Goal: Check status: Check status

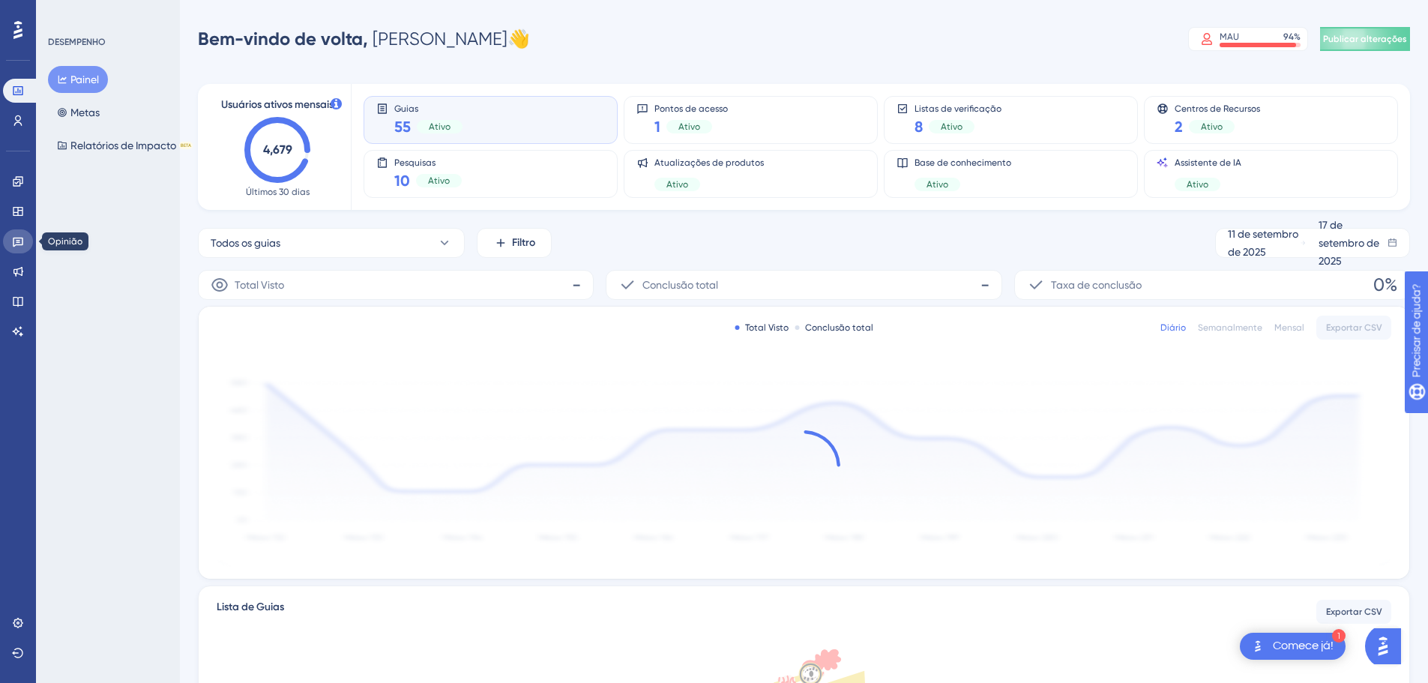
click at [14, 241] on icon at bounding box center [18, 241] width 12 height 12
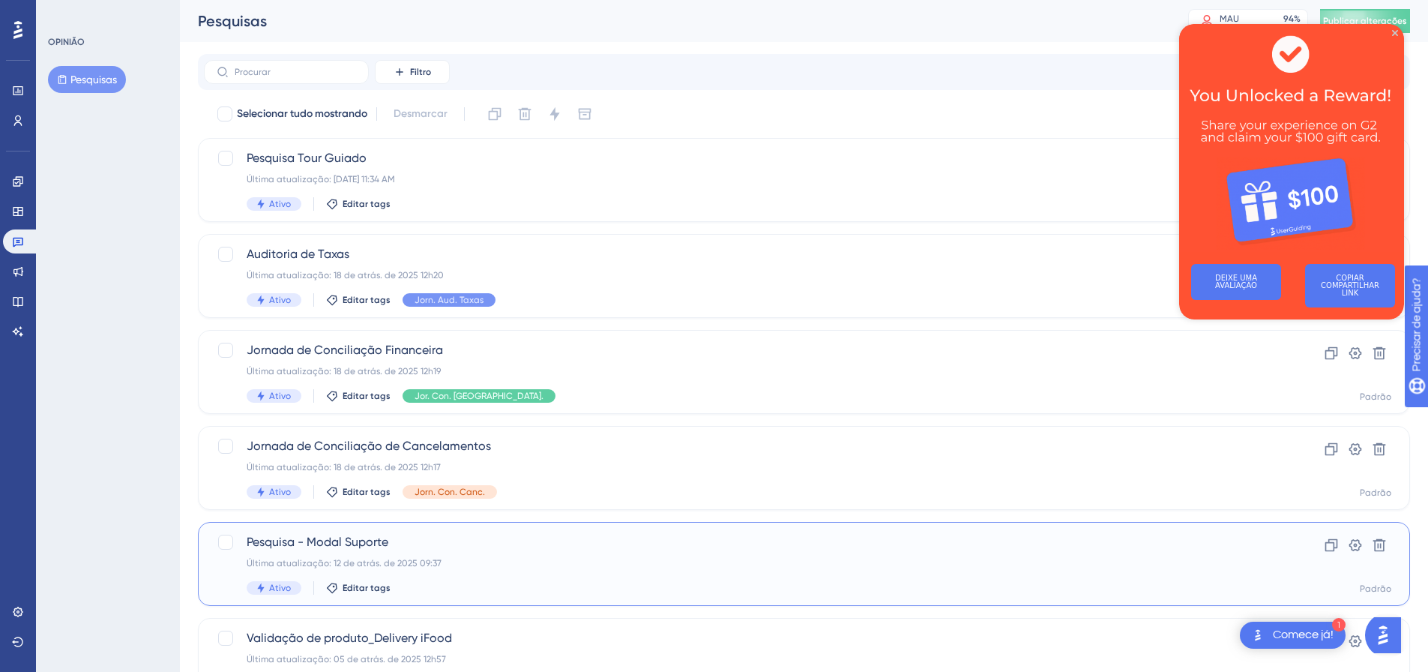
click at [451, 565] on div "Última atualização: 12 de atrás. de 2025 09:37" at bounding box center [744, 563] width 995 height 12
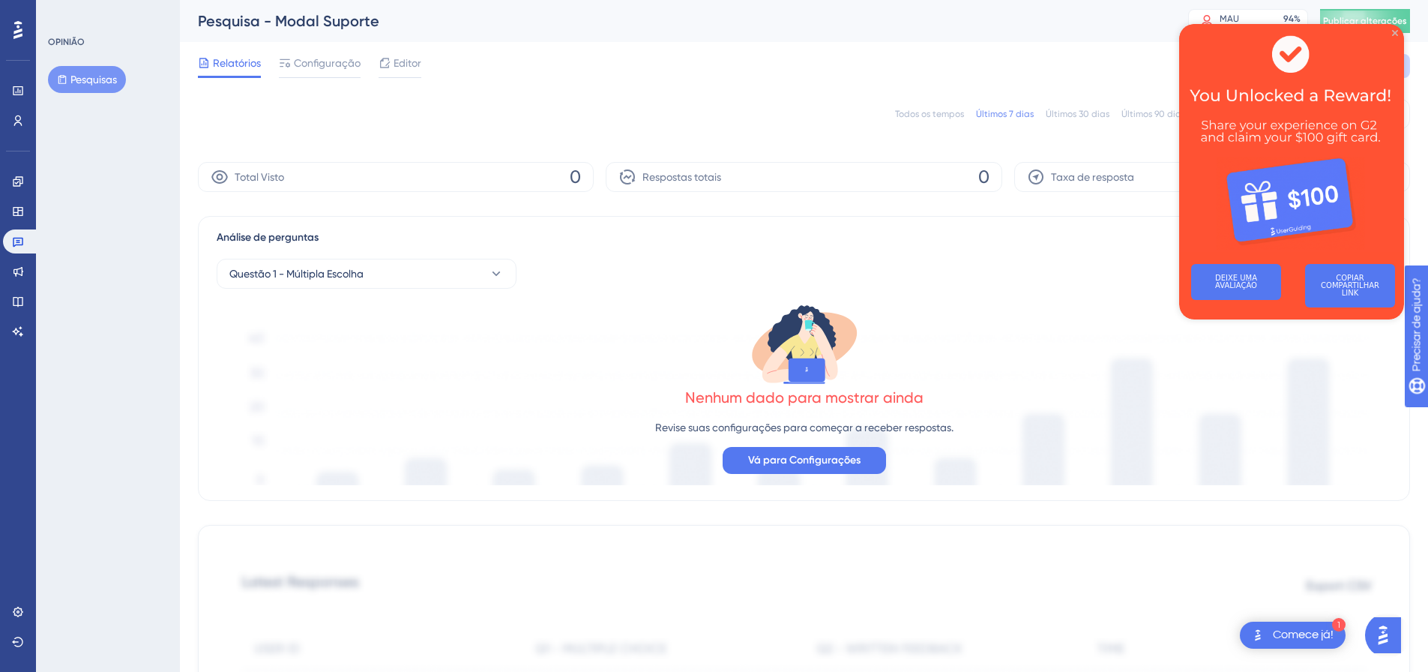
click at [1395, 35] on icon "Fechar visualização" at bounding box center [1395, 33] width 6 height 6
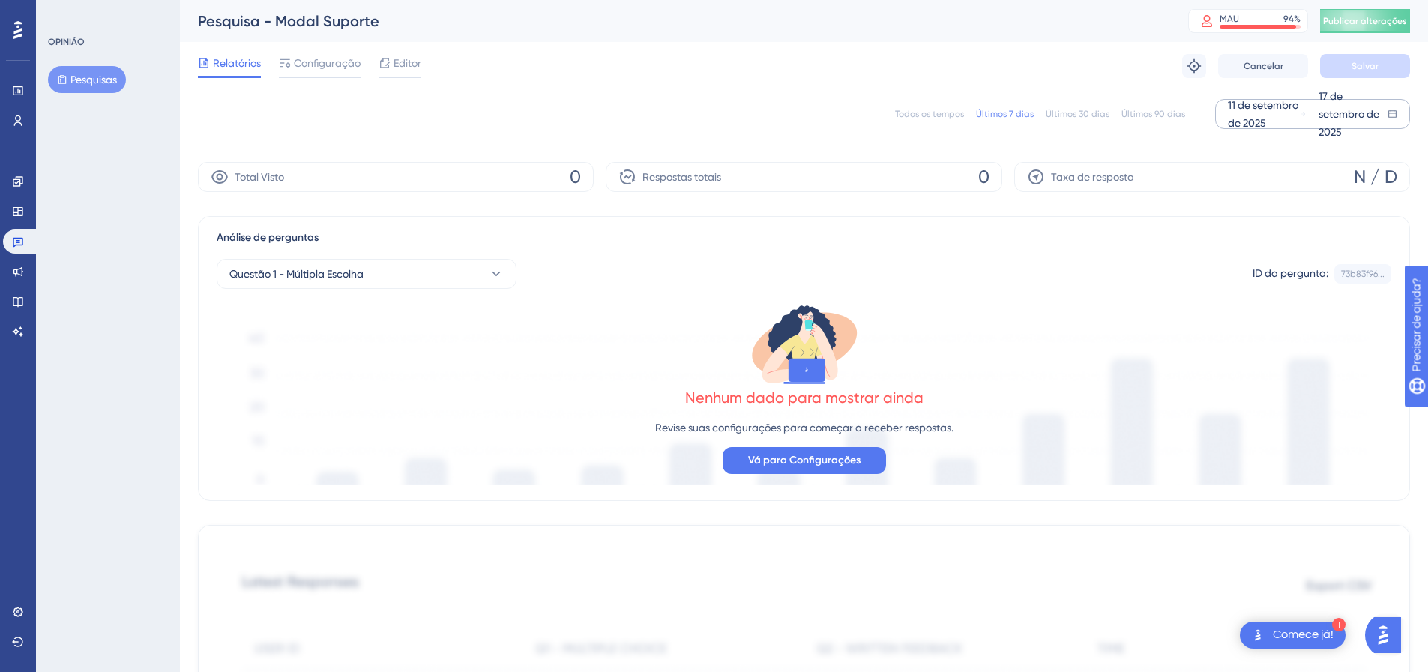
click at [1254, 115] on div "11 de setembro de 2025" at bounding box center [1264, 114] width 72 height 36
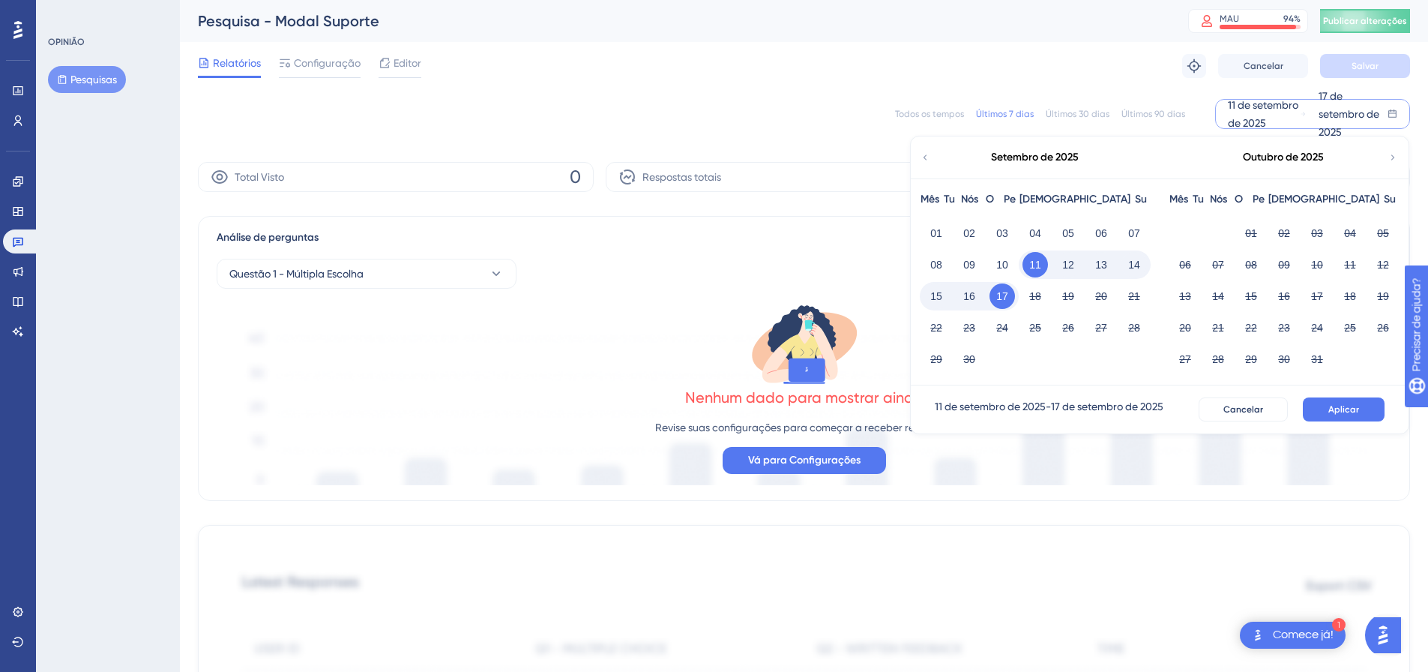
click at [925, 159] on icon at bounding box center [925, 157] width 10 height 13
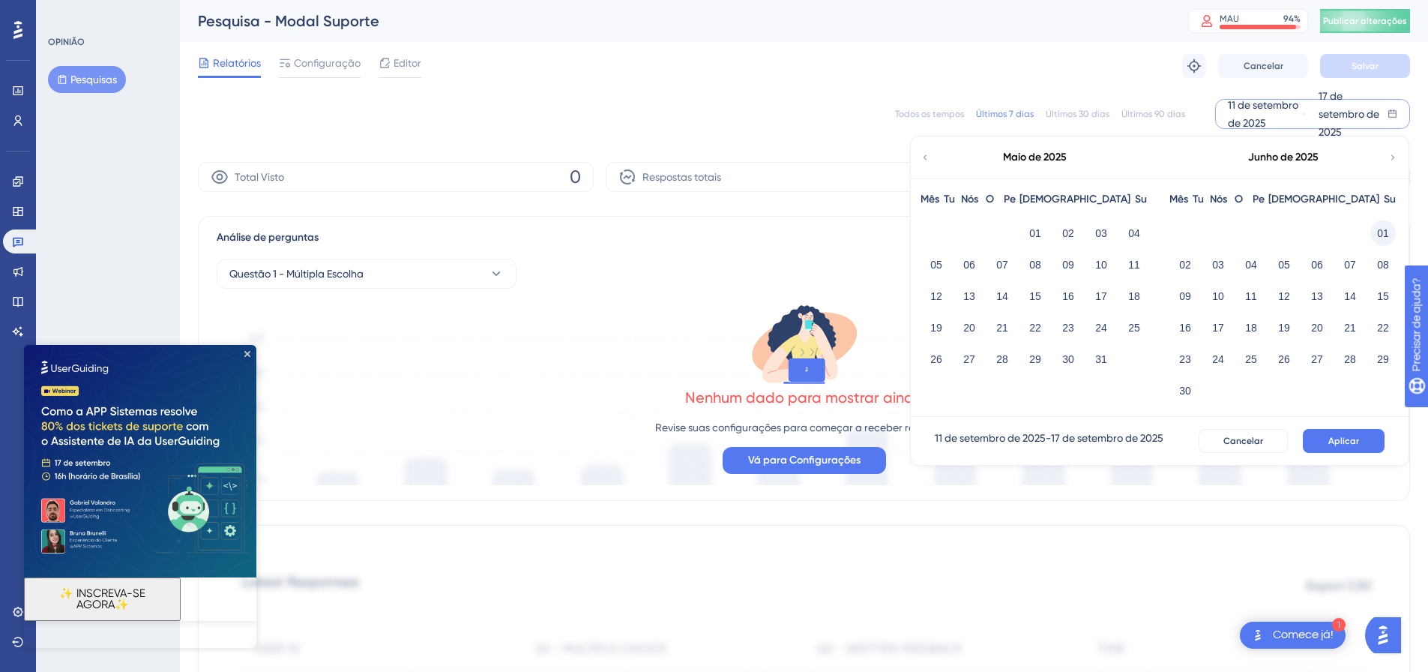
click at [1382, 235] on font "01" at bounding box center [1383, 233] width 12 height 12
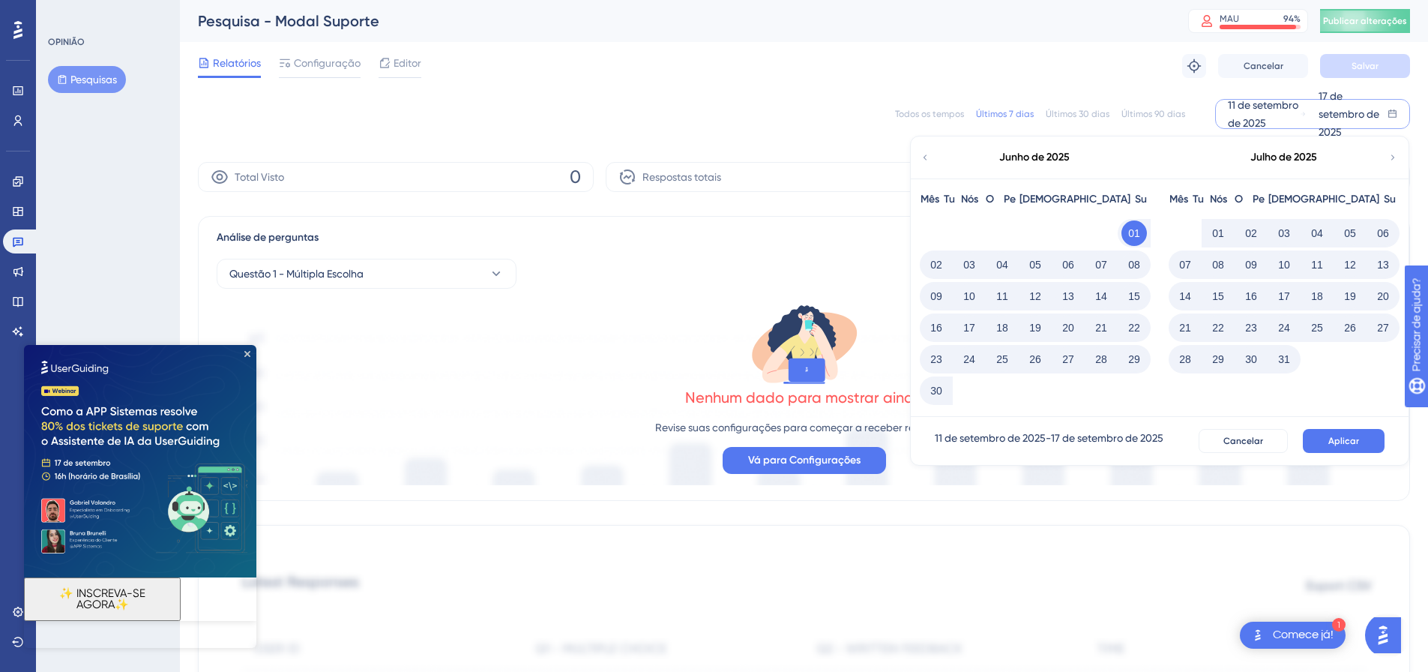
click at [1398, 155] on div "Julho de 2025" at bounding box center [1283, 157] width 247 height 42
click at [1395, 156] on icon at bounding box center [1393, 157] width 10 height 13
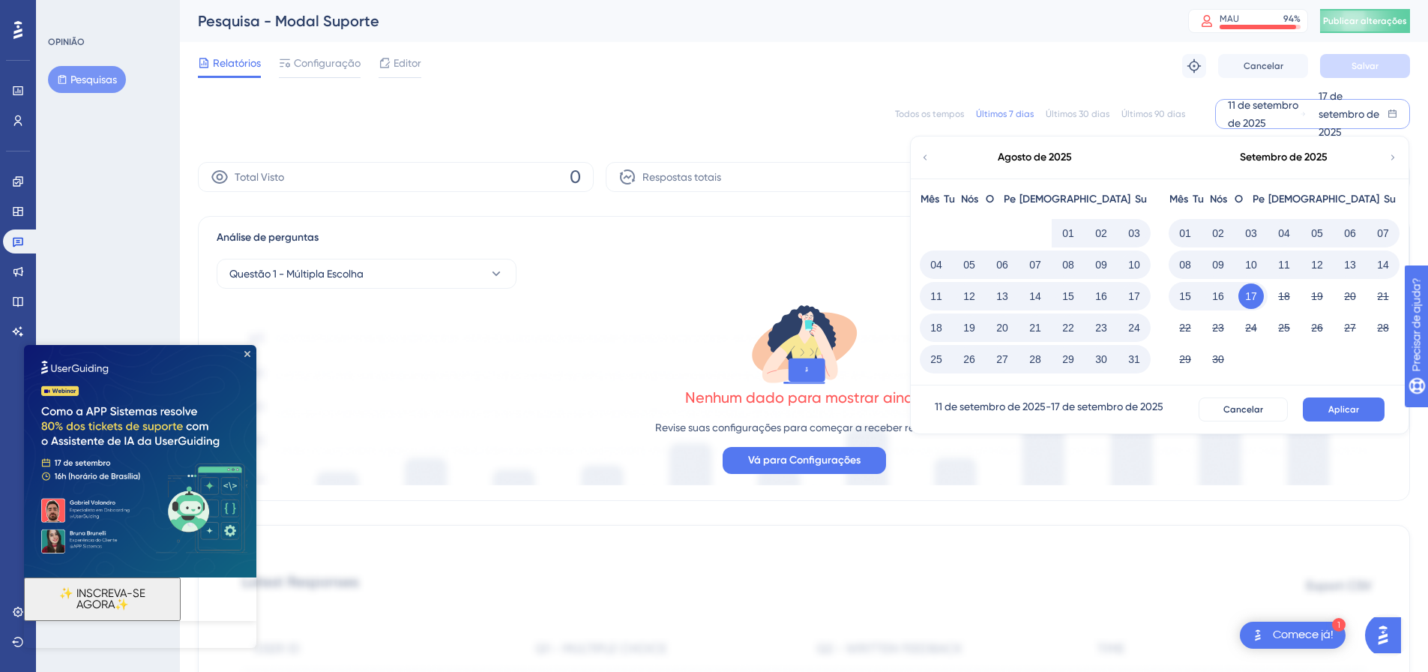
click at [1251, 295] on font "17" at bounding box center [1251, 296] width 12 height 12
click at [1247, 296] on font "17" at bounding box center [1251, 296] width 12 height 12
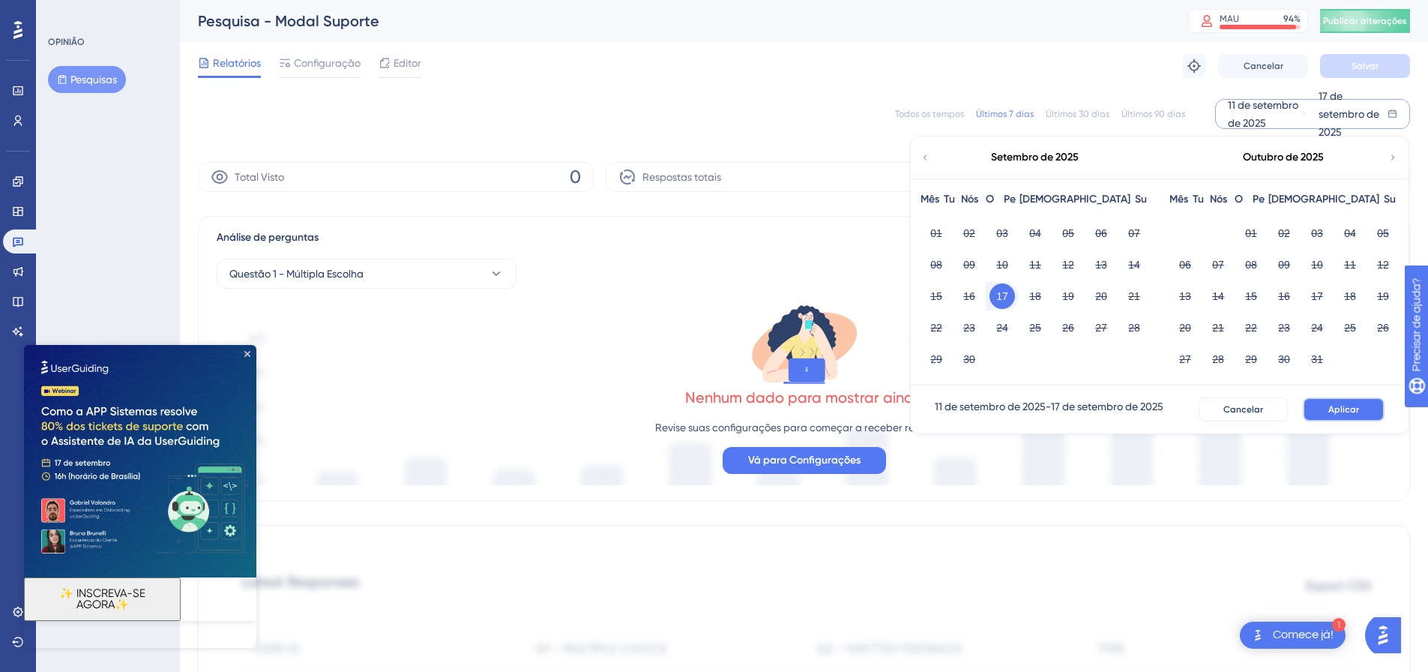
click at [1366, 415] on button "Aplicar" at bounding box center [1344, 409] width 82 height 24
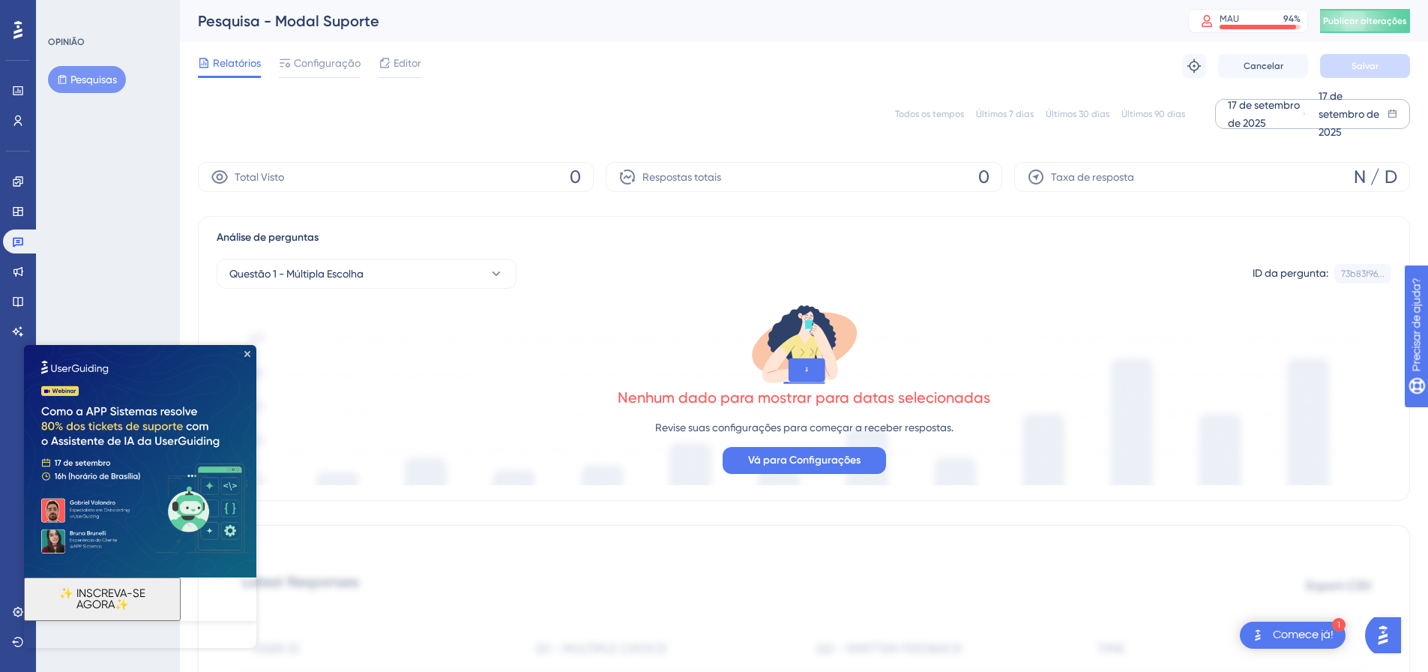
click at [1263, 118] on font "17 de setembro de 2025" at bounding box center [1264, 114] width 72 height 30
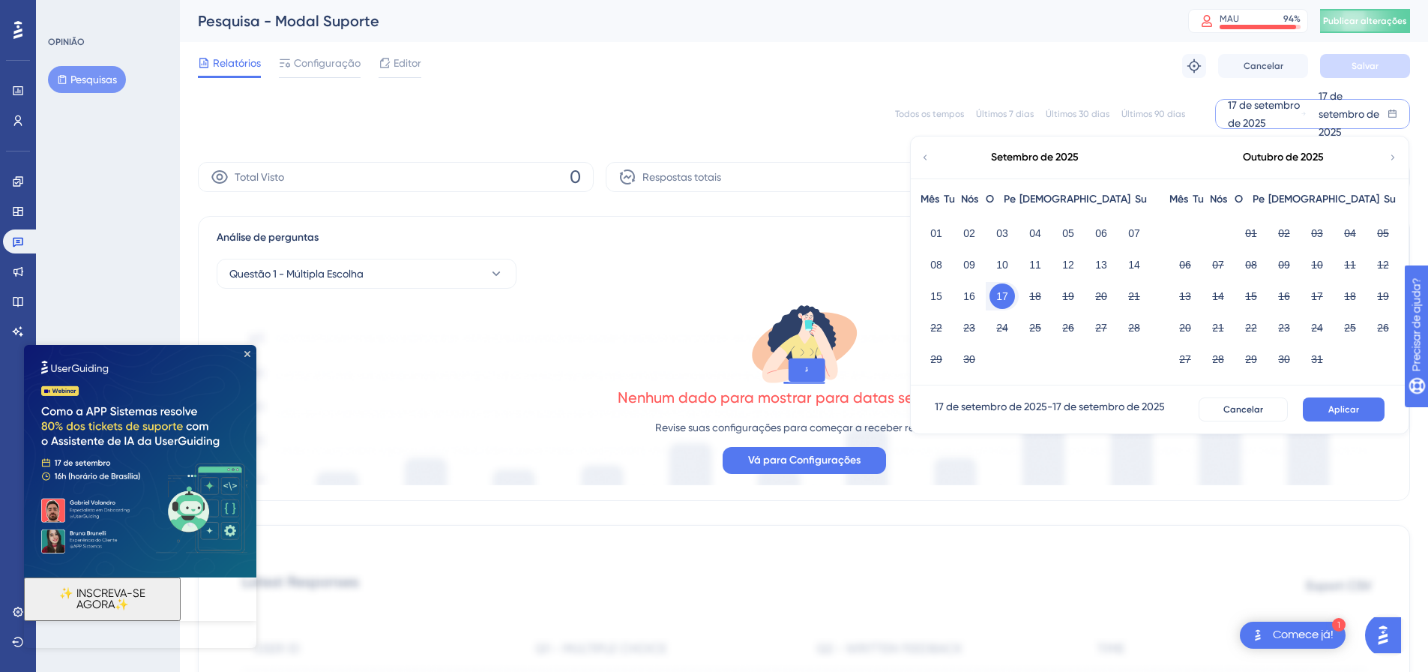
click at [925, 159] on icon at bounding box center [925, 157] width 10 height 13
click at [967, 231] on font "01" at bounding box center [970, 233] width 12 height 12
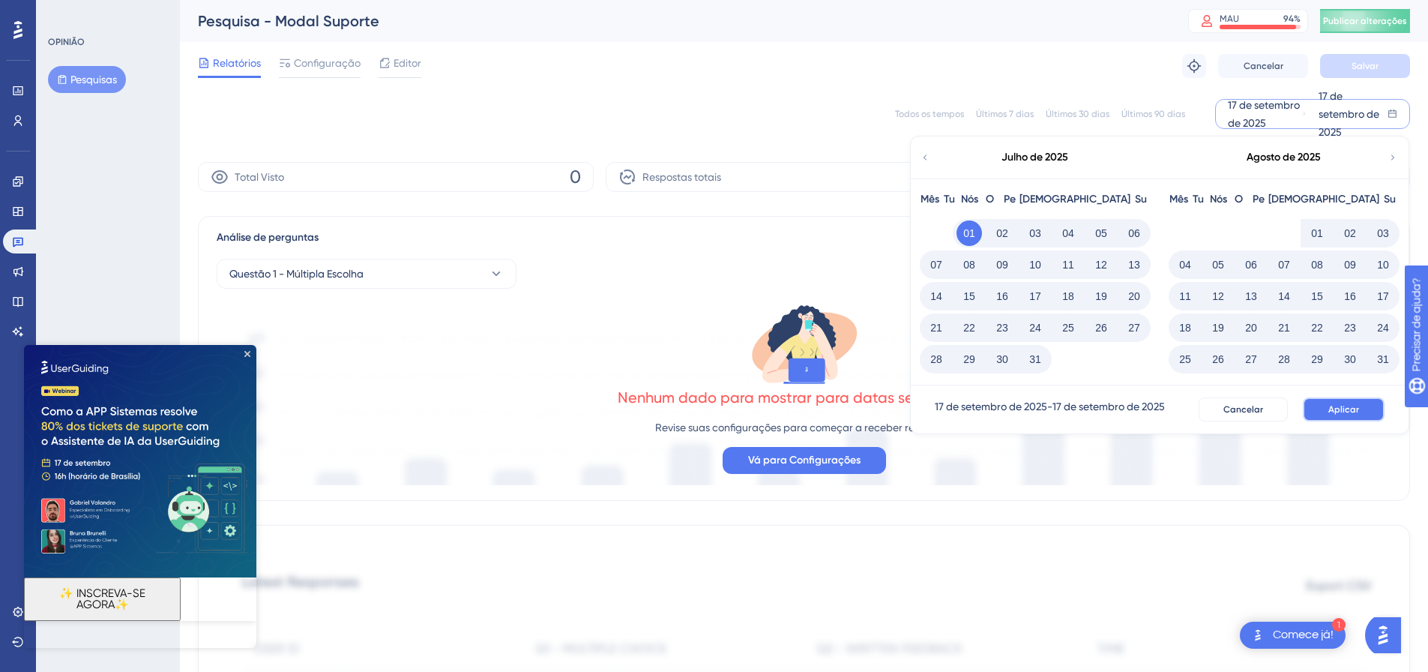
click at [1366, 413] on button "Aplicar" at bounding box center [1344, 409] width 82 height 24
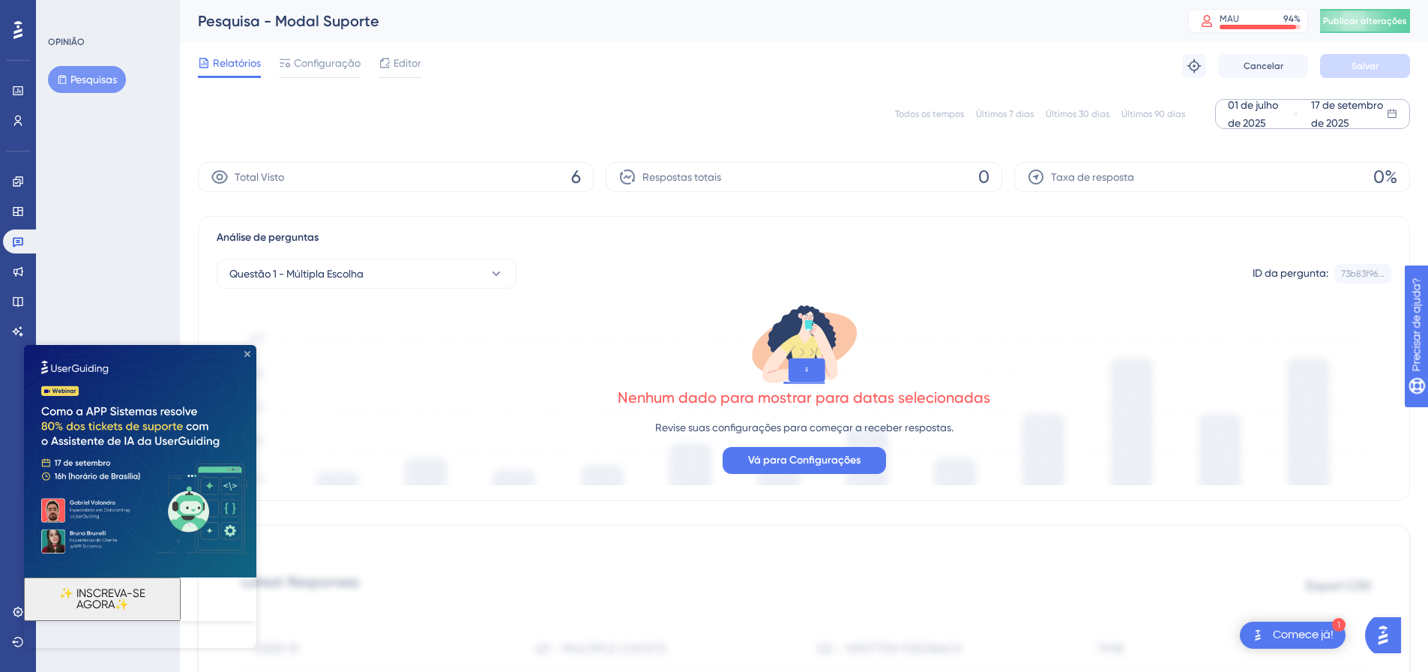
drag, startPoint x: 244, startPoint y: 352, endPoint x: 355, endPoint y: 697, distance: 362.1
click at [244, 352] on icon "Fechar visualização" at bounding box center [247, 354] width 6 height 6
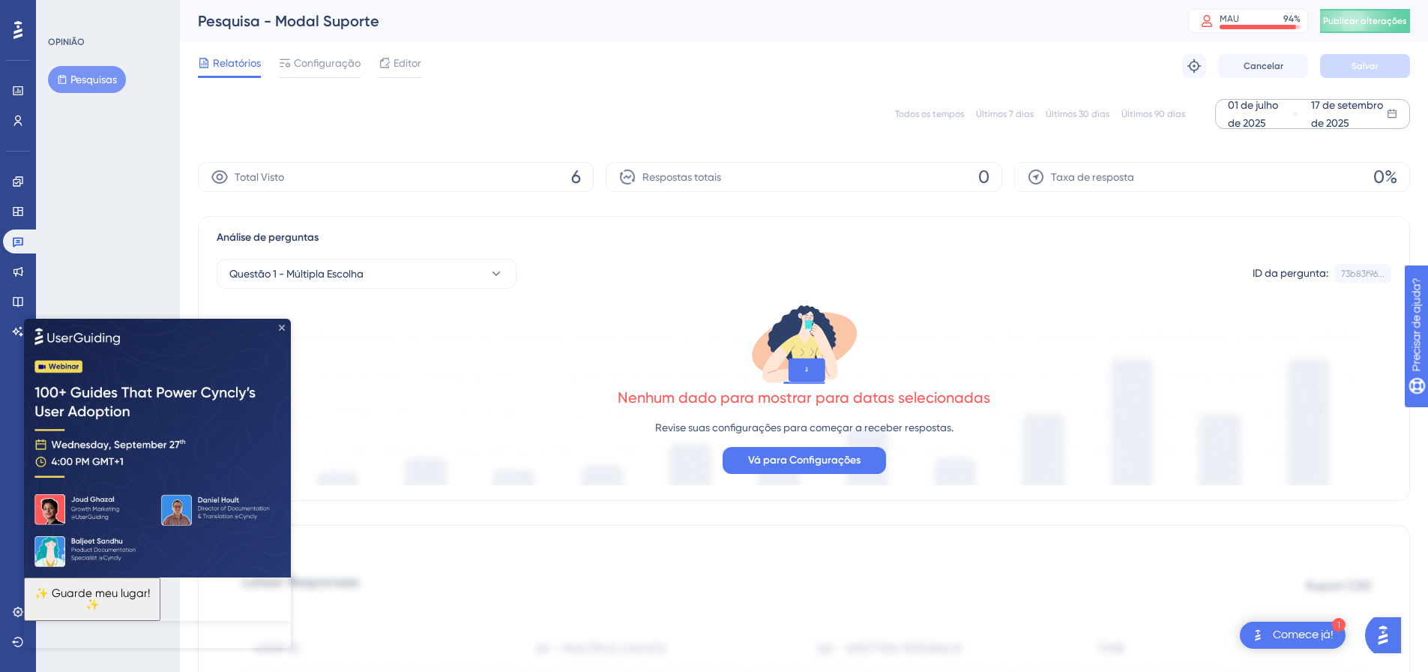
click at [279, 325] on icon "Fechar visualização" at bounding box center [282, 327] width 6 height 6
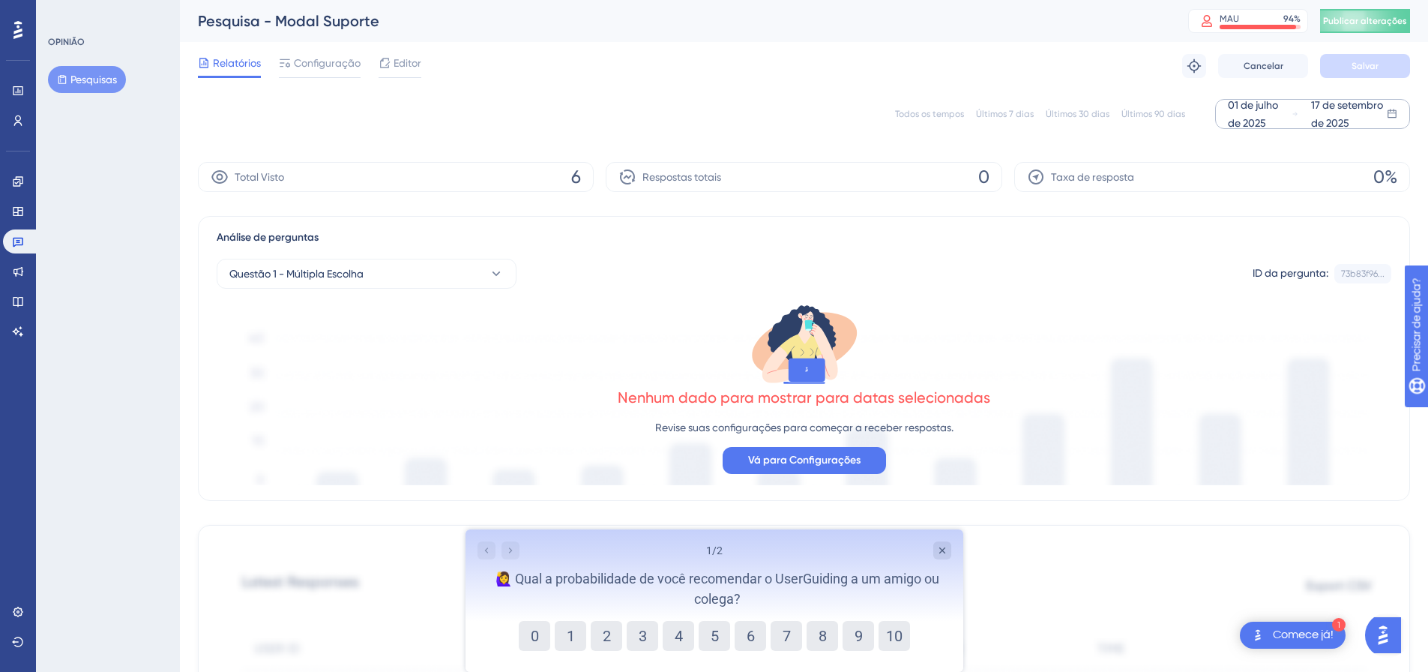
click at [1281, 107] on div "01 de julho de 2025" at bounding box center [1260, 114] width 64 height 36
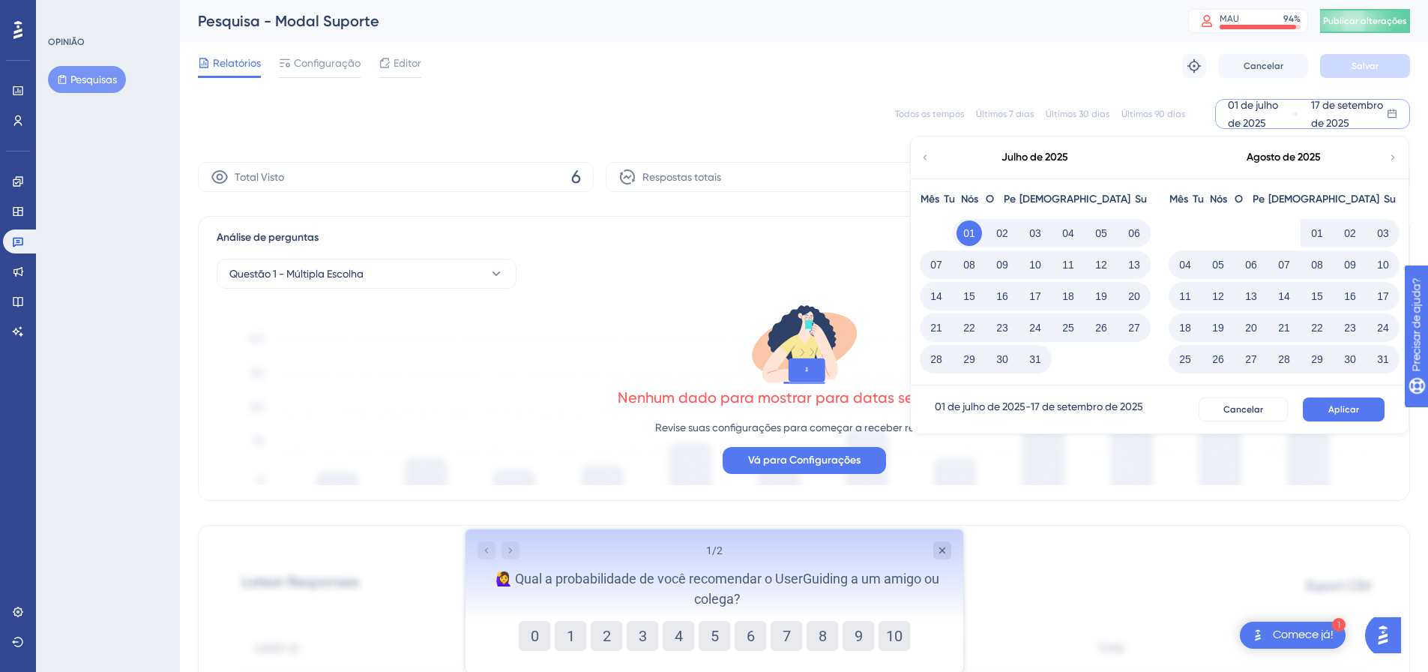
click at [925, 157] on icon at bounding box center [925, 157] width 10 height 13
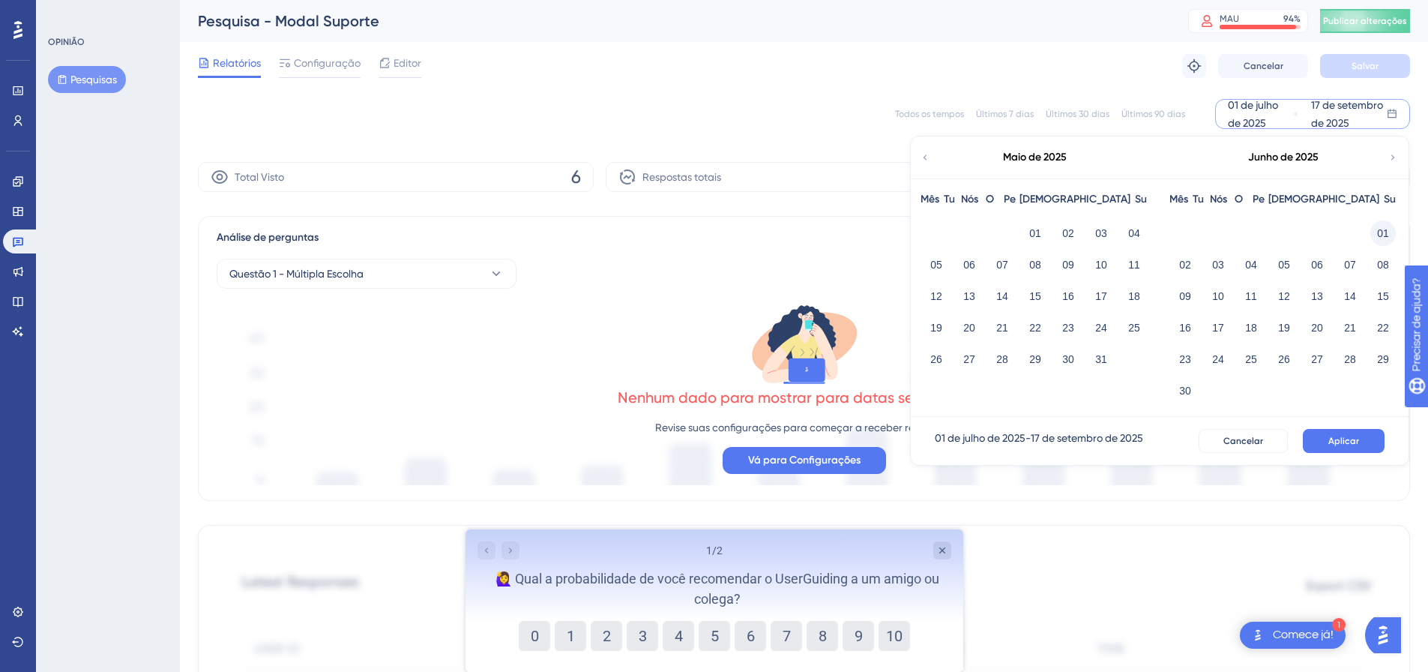
click at [1381, 230] on font "01" at bounding box center [1383, 233] width 12 height 12
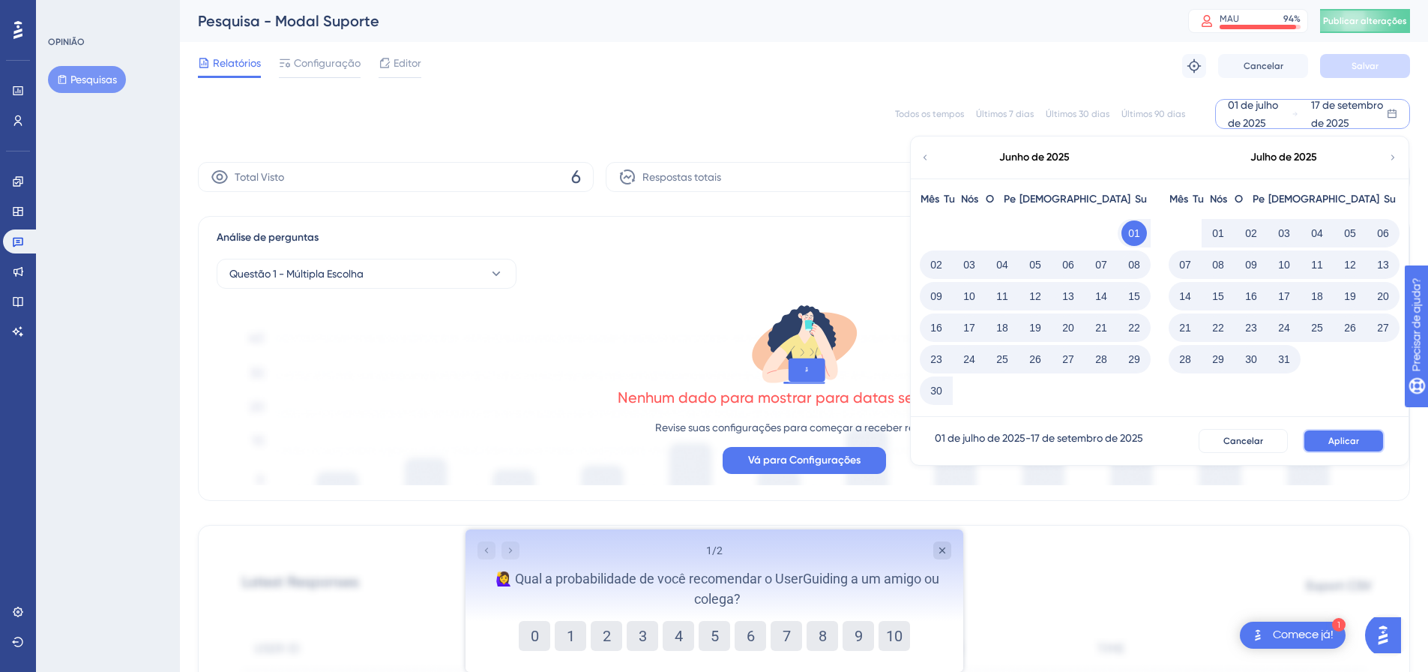
click at [1330, 439] on font "Aplicar" at bounding box center [1344, 441] width 31 height 10
